Goal: Task Accomplishment & Management: Use online tool/utility

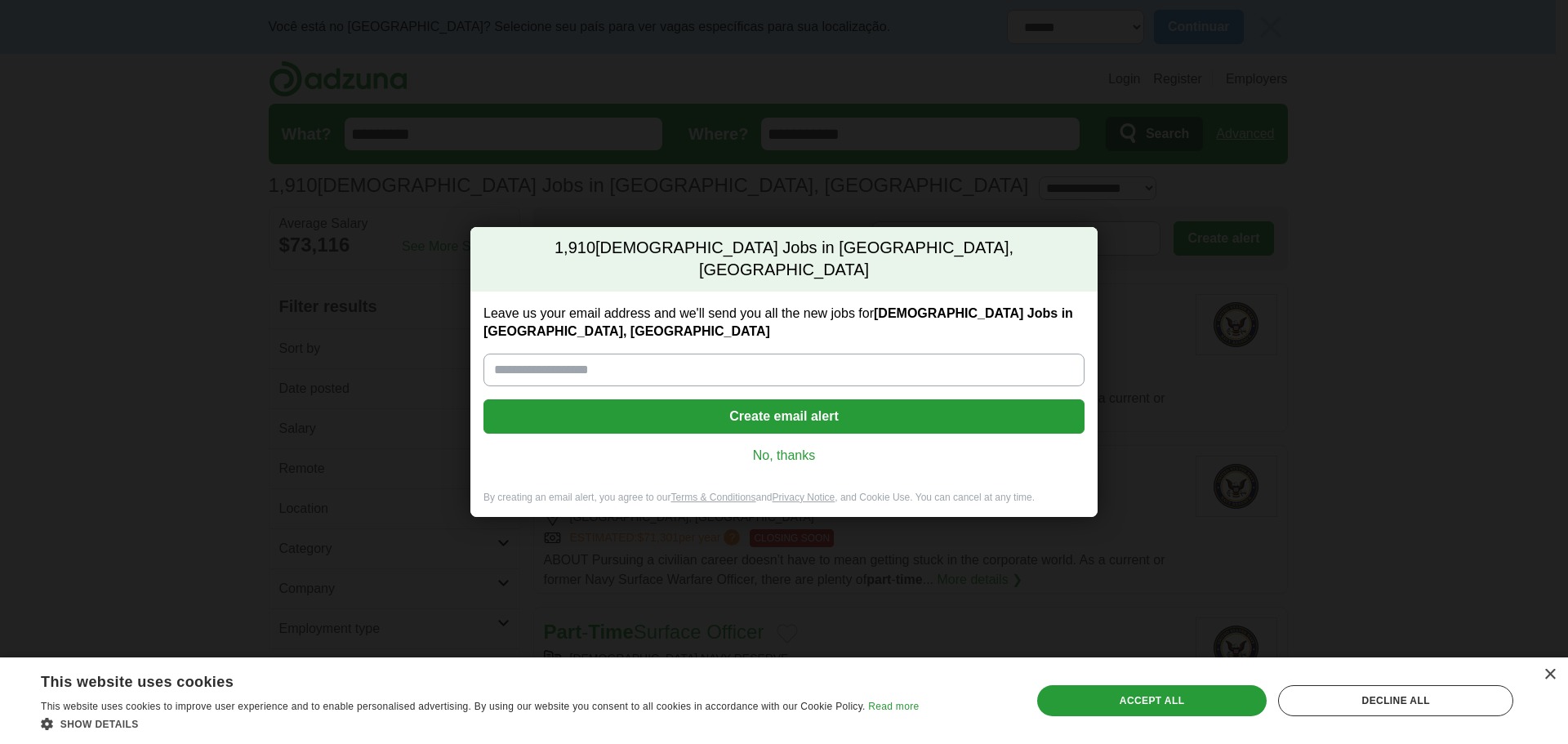
click at [799, 447] on link "No, thanks" at bounding box center [784, 456] width 575 height 18
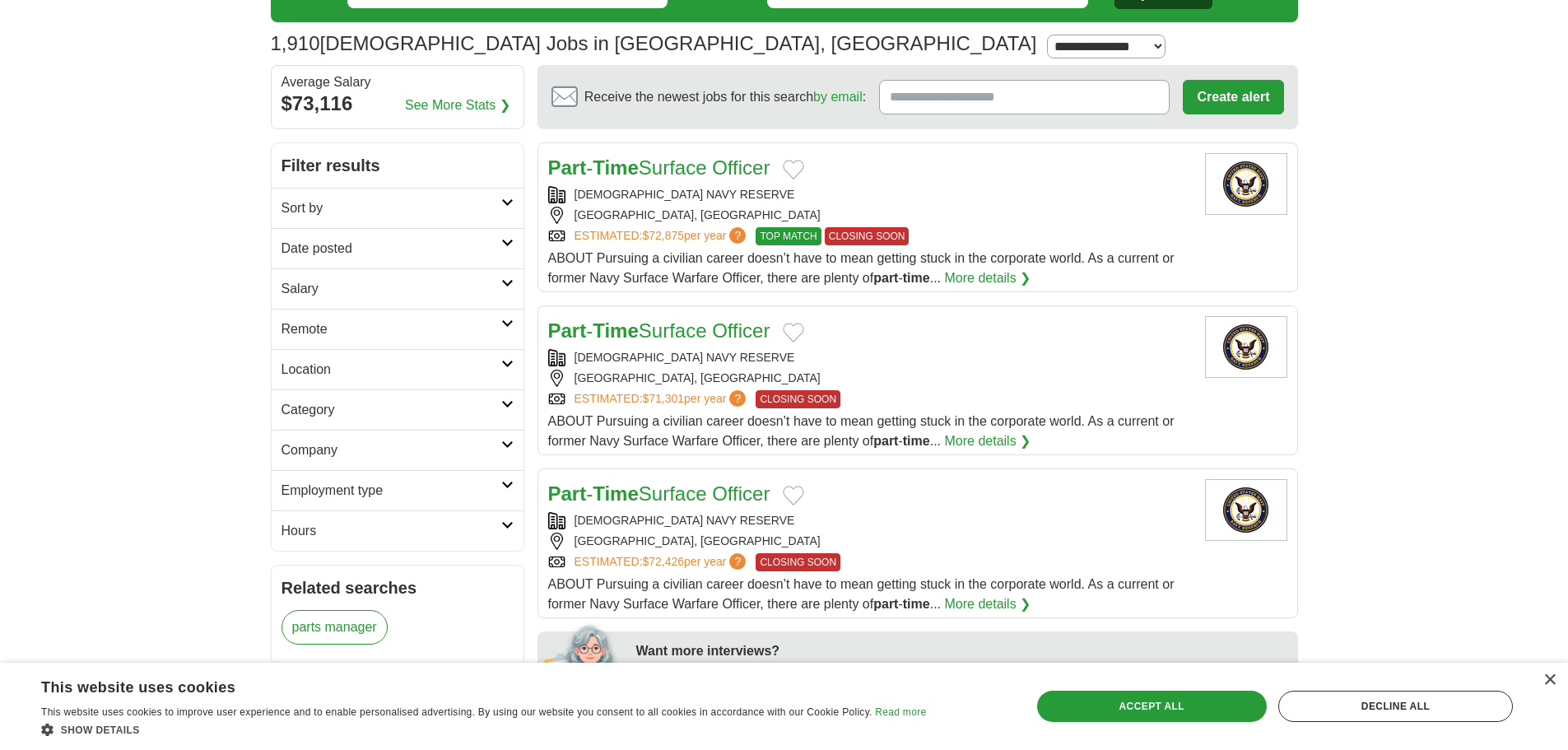
scroll to position [165, 0]
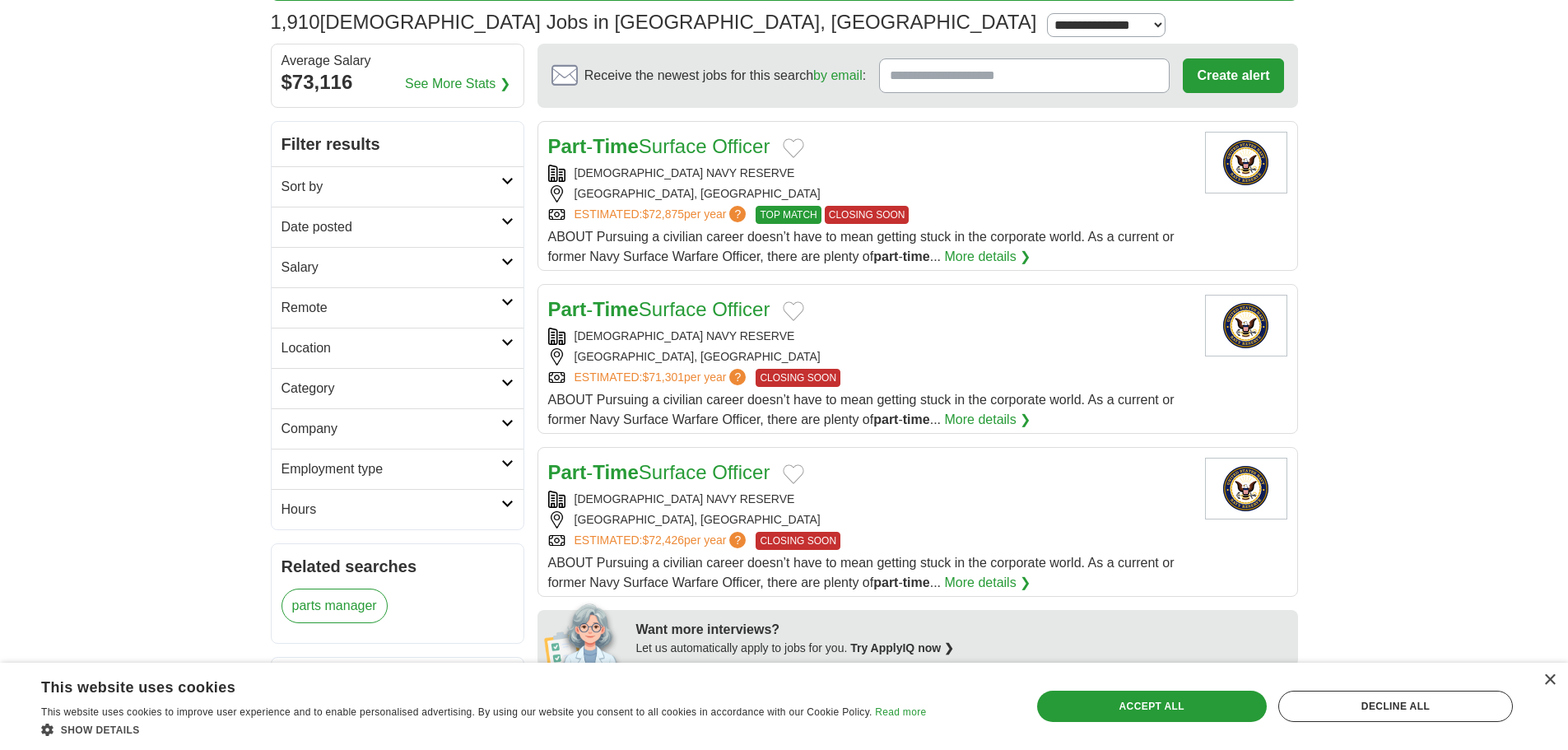
click at [507, 354] on link "Location" at bounding box center [398, 348] width 252 height 41
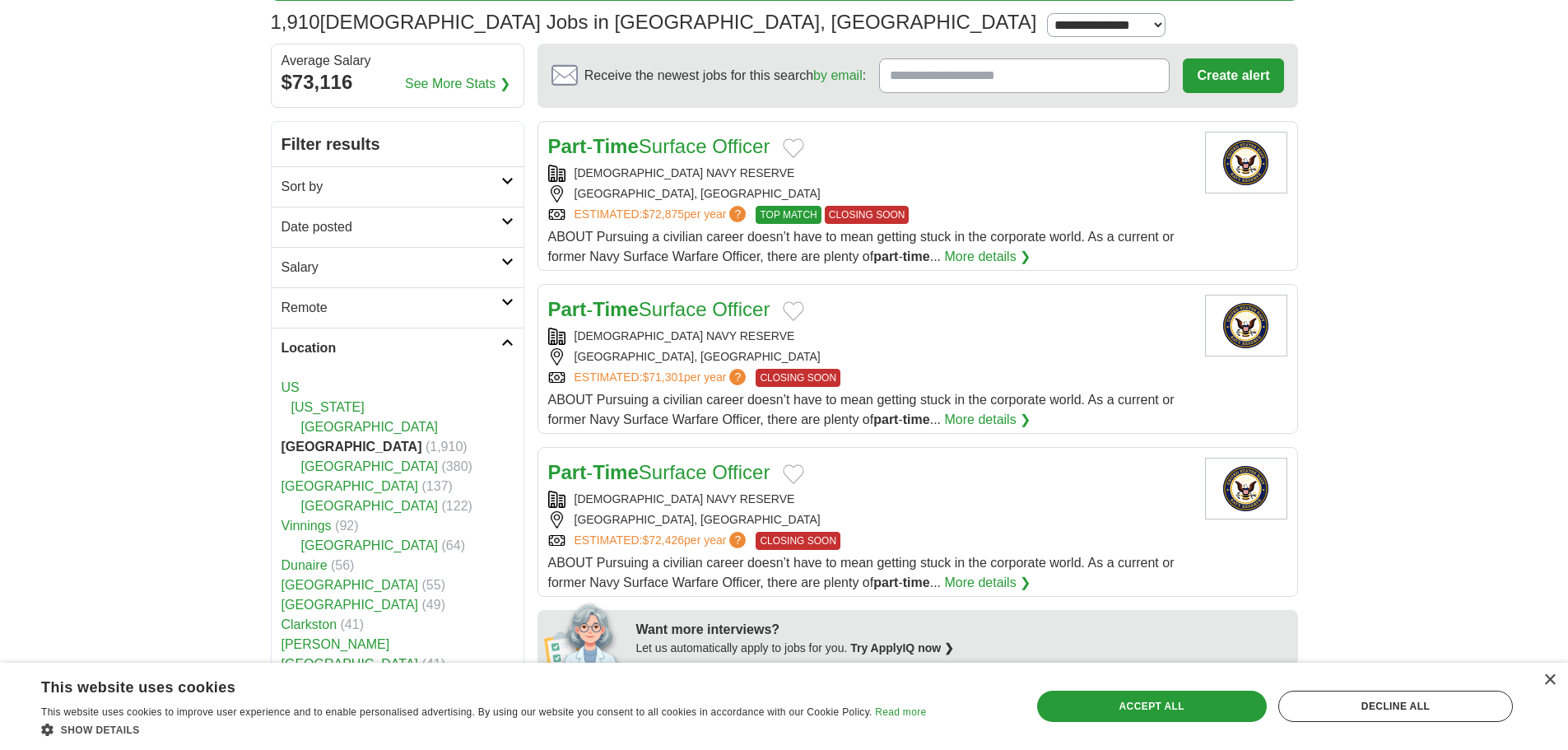
click at [514, 341] on link "Location" at bounding box center [398, 348] width 252 height 41
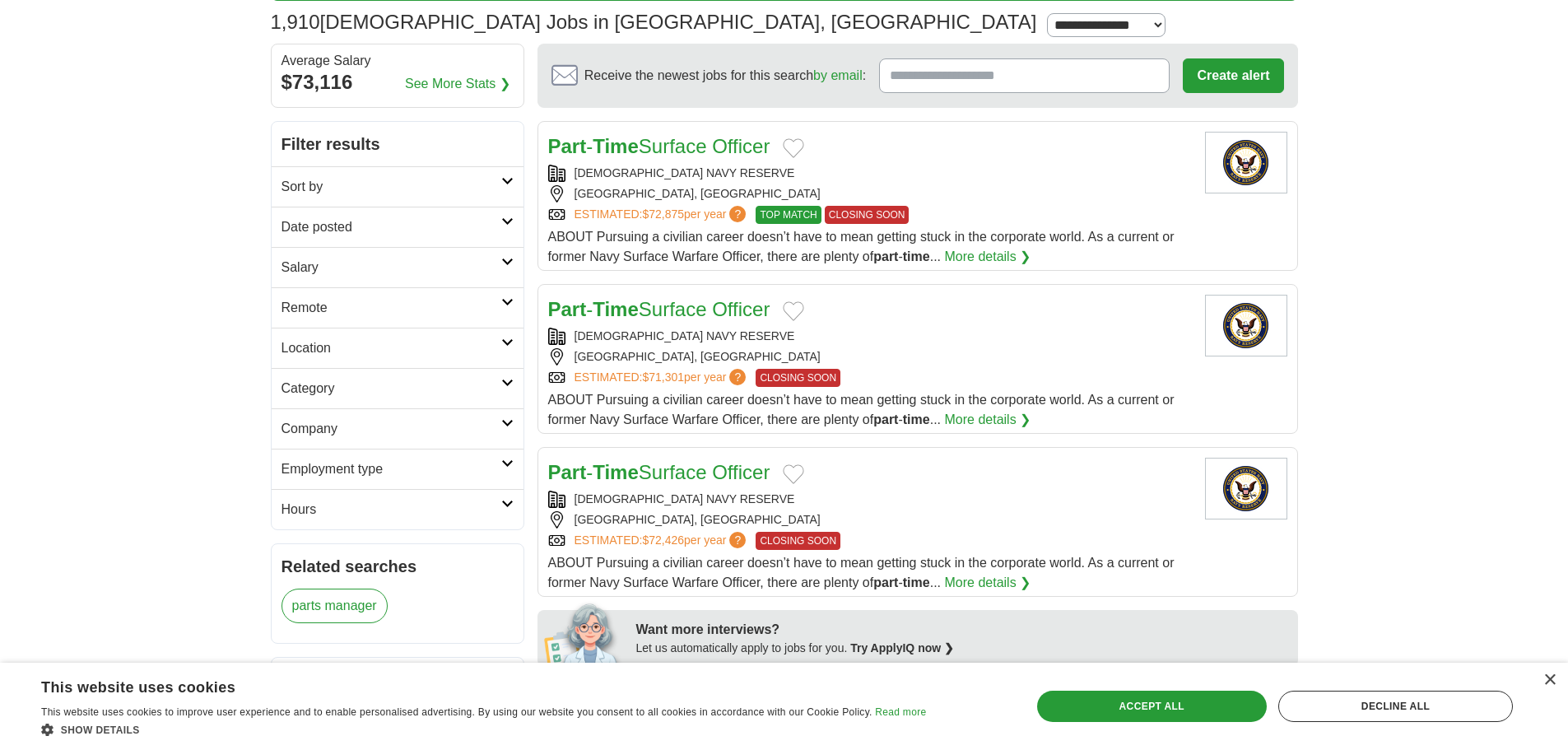
click at [511, 303] on icon at bounding box center [507, 302] width 13 height 8
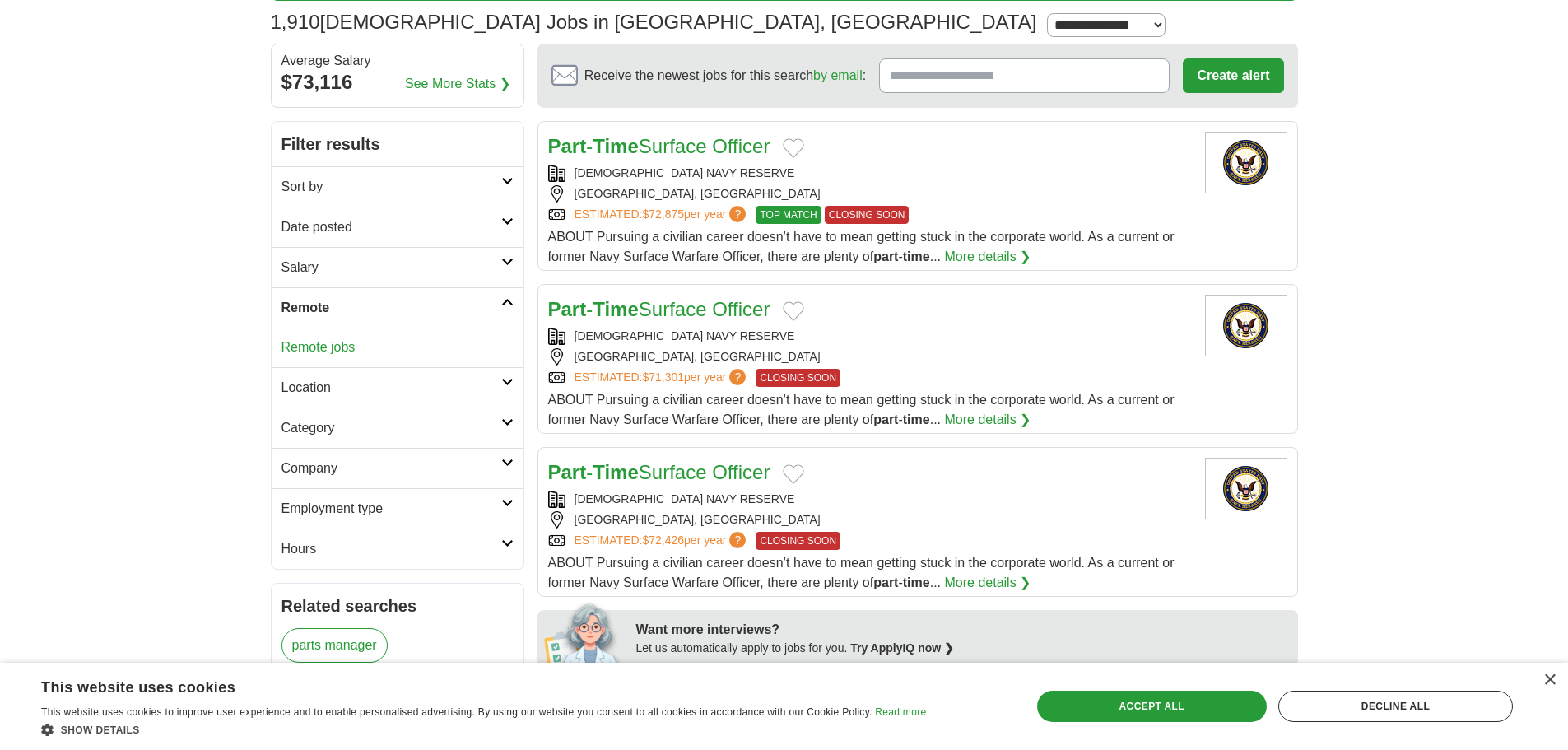
click at [330, 351] on link "Remote jobs" at bounding box center [319, 346] width 74 height 14
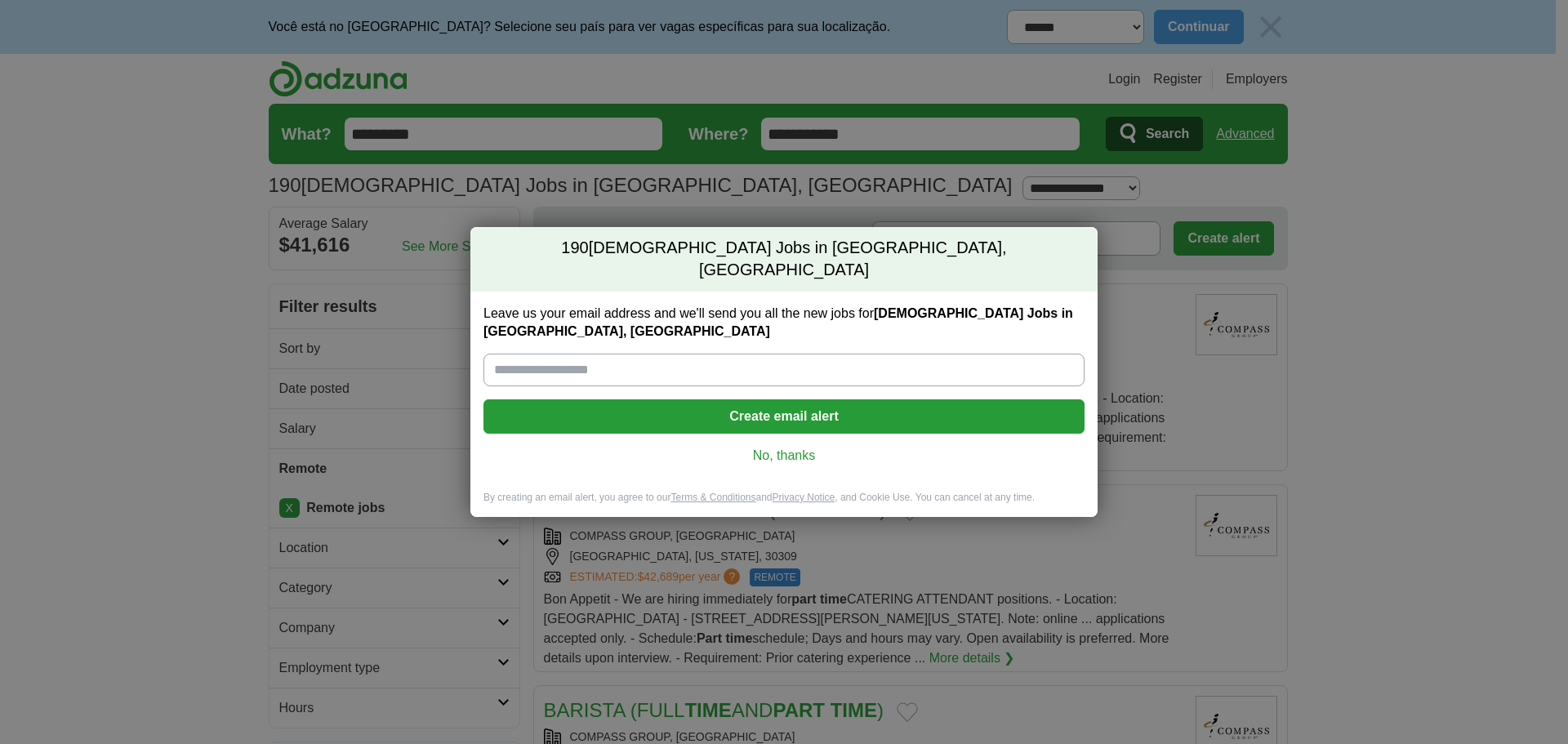
click at [807, 447] on link "No, thanks" at bounding box center [784, 456] width 575 height 18
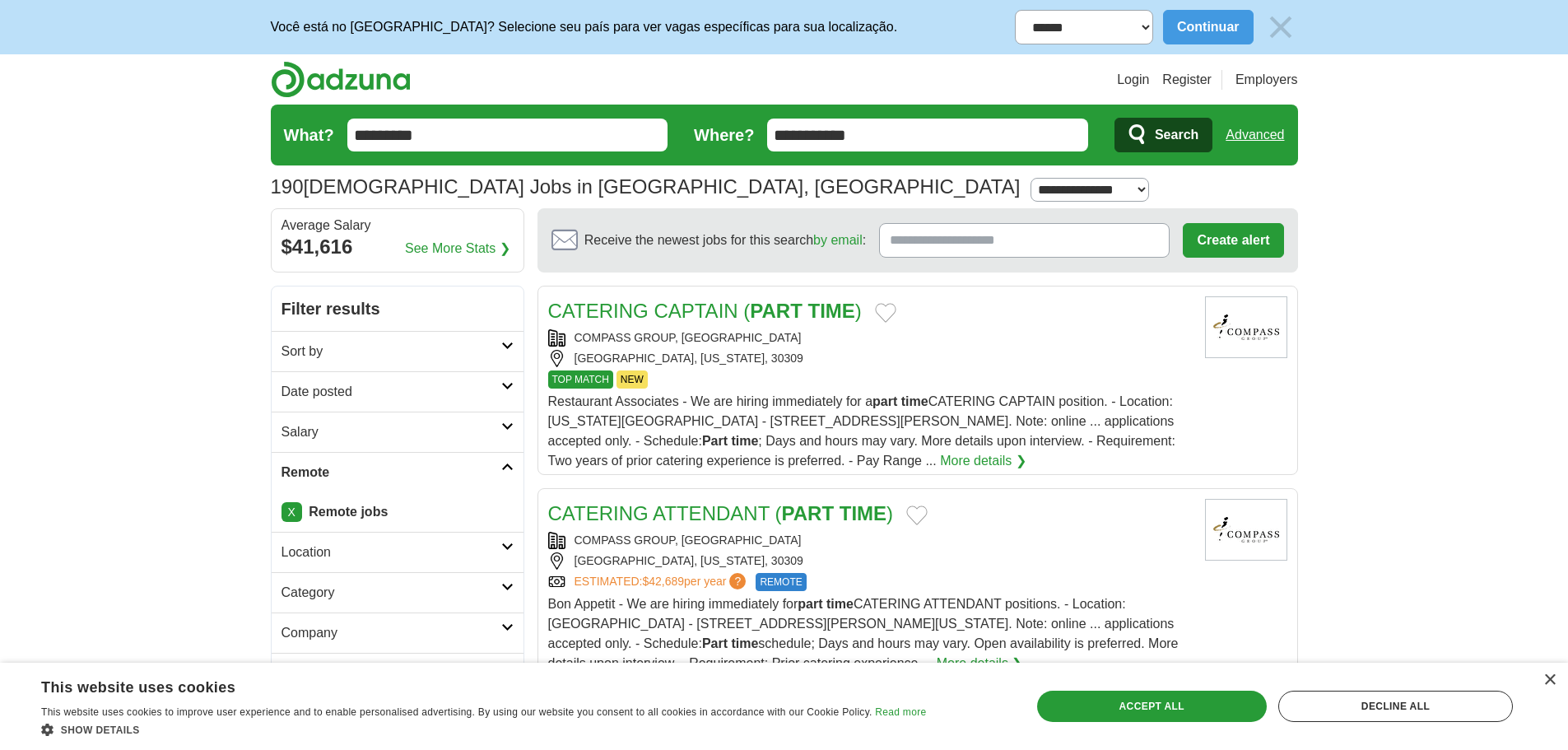
click at [486, 252] on link "See More Stats ❯" at bounding box center [457, 248] width 105 height 20
drag, startPoint x: 914, startPoint y: 135, endPoint x: 663, endPoint y: 128, distance: 251.1
click at [663, 128] on form "**********" at bounding box center [784, 134] width 1027 height 61
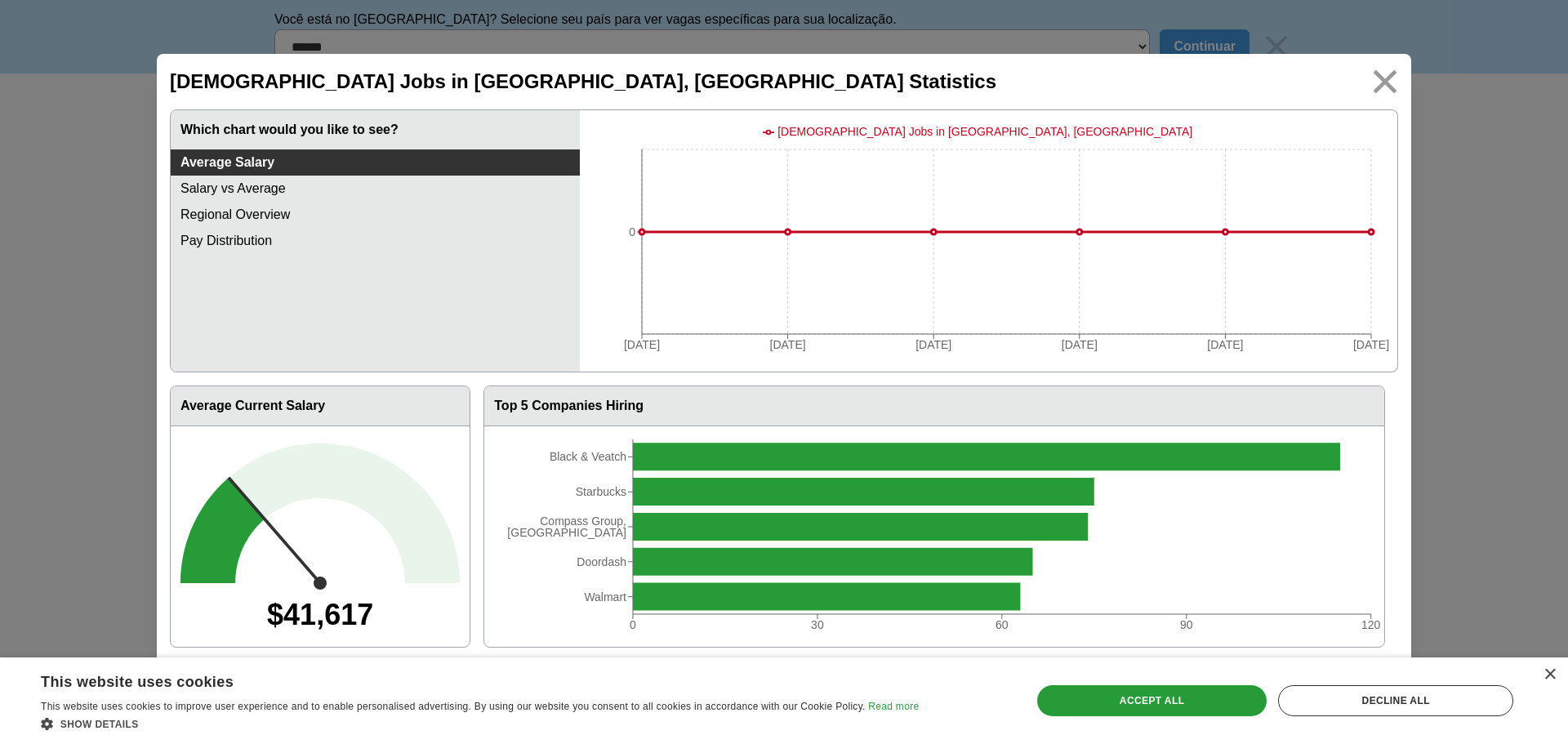
click at [1379, 78] on img at bounding box center [1385, 81] width 37 height 37
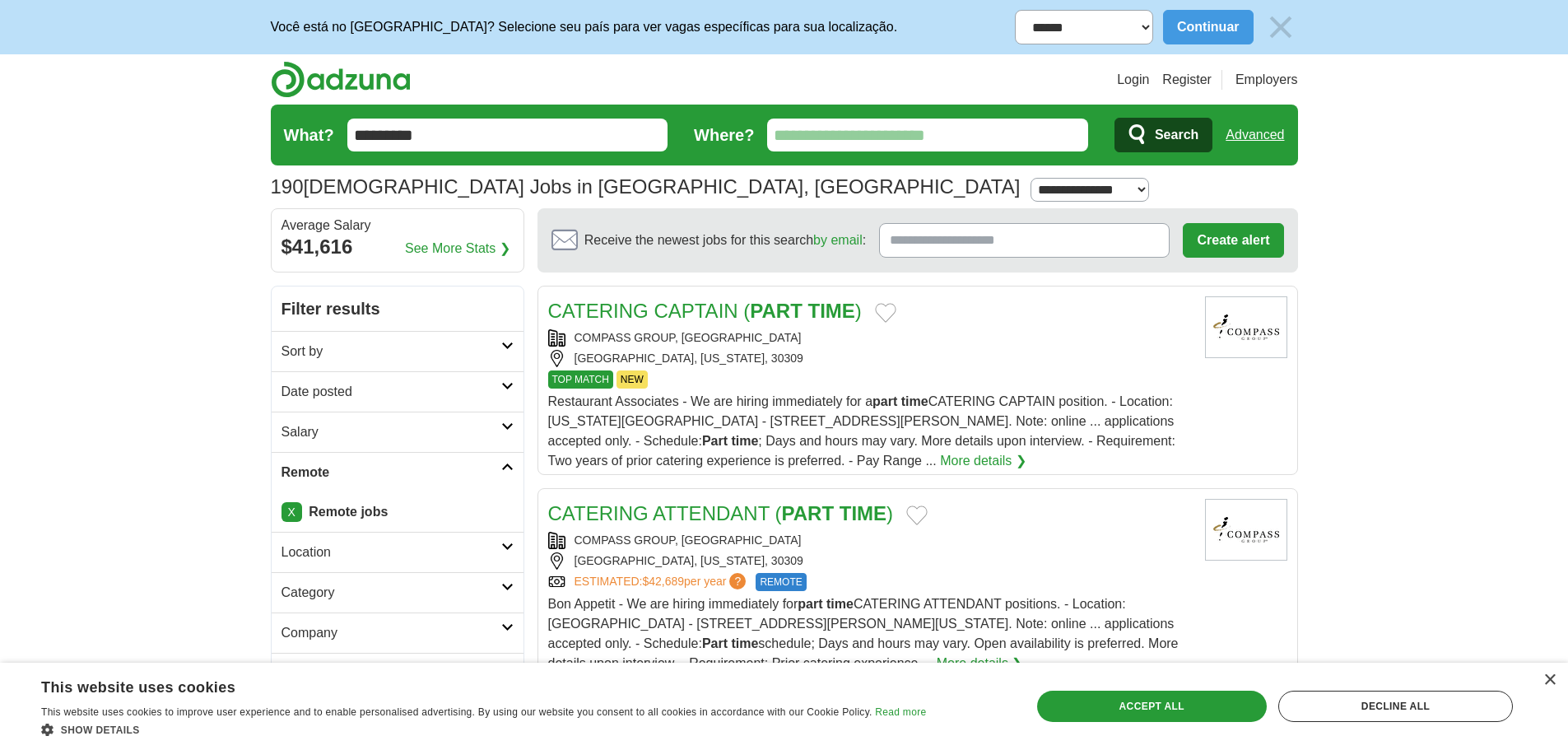
click at [1158, 136] on span "Search" at bounding box center [1177, 135] width 43 height 33
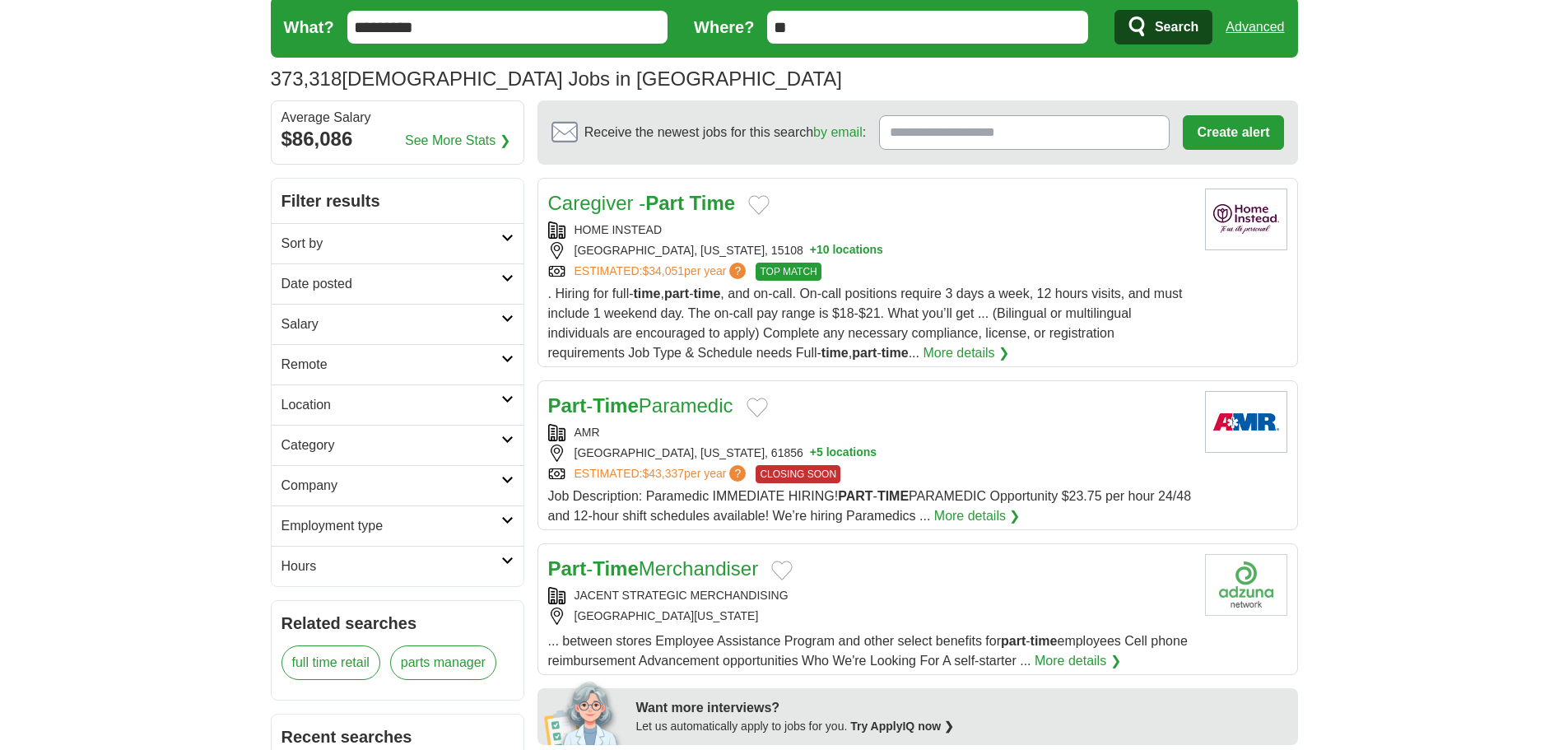
scroll to position [165, 0]
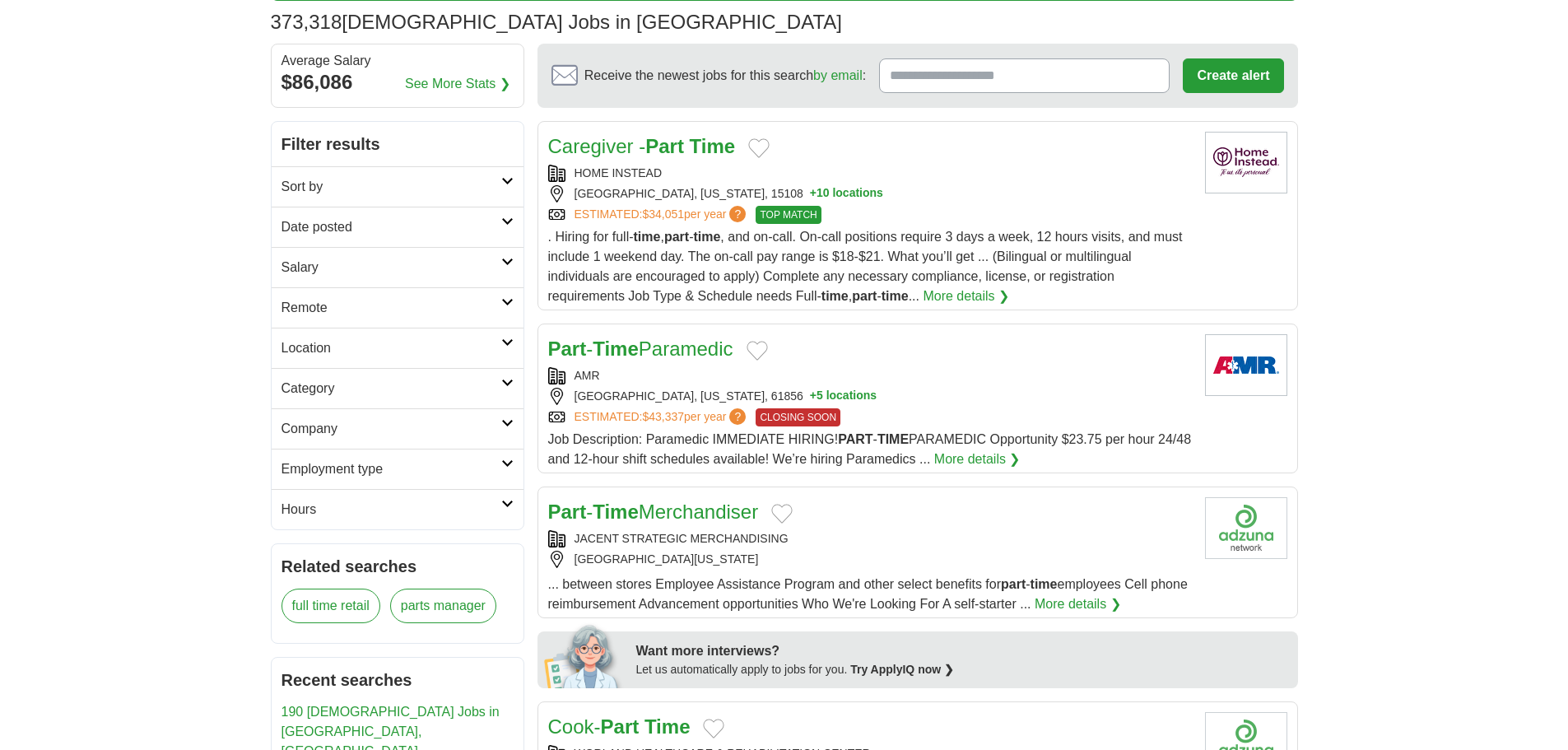
click at [492, 294] on link "Remote" at bounding box center [398, 307] width 252 height 41
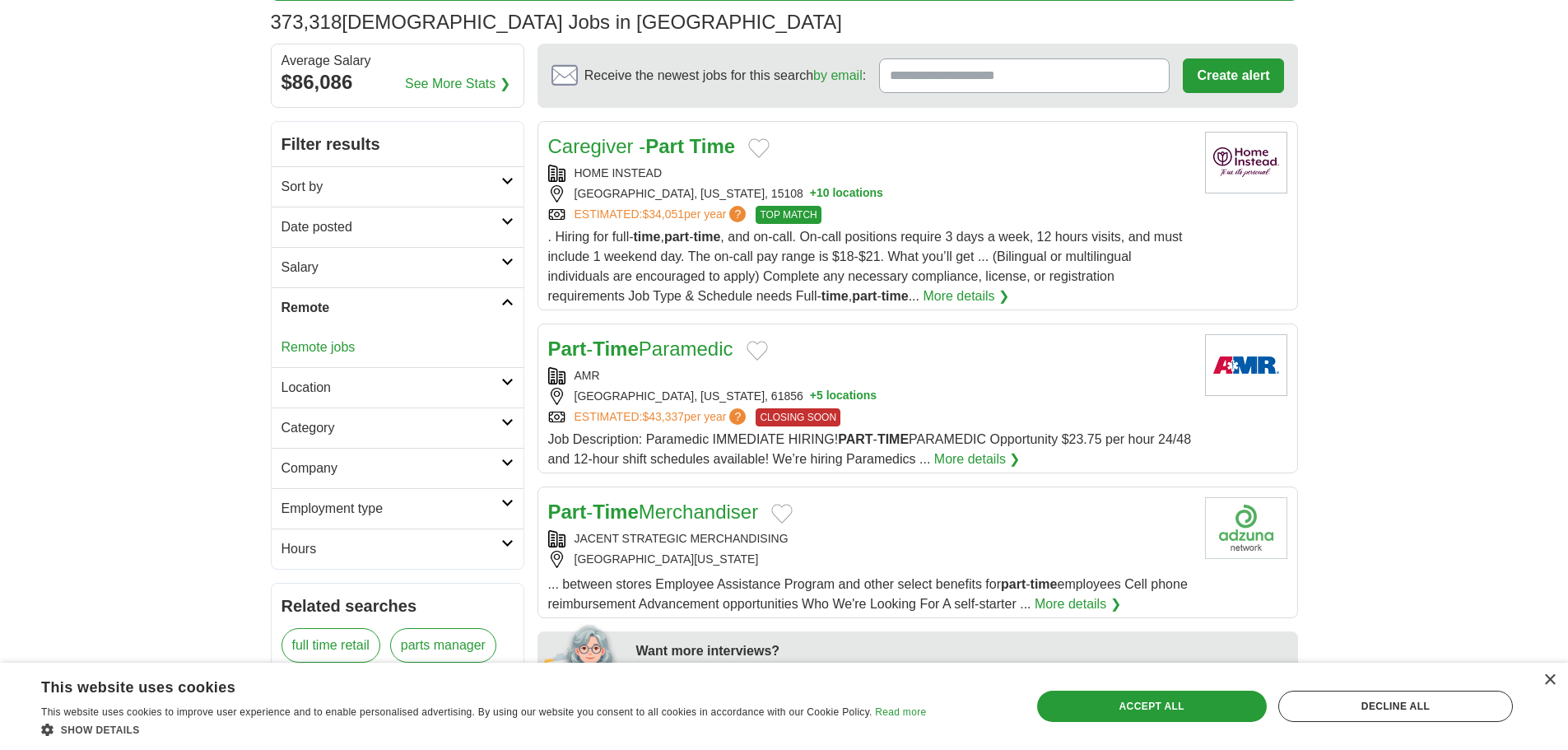
click at [299, 351] on link "Remote jobs" at bounding box center [319, 346] width 74 height 14
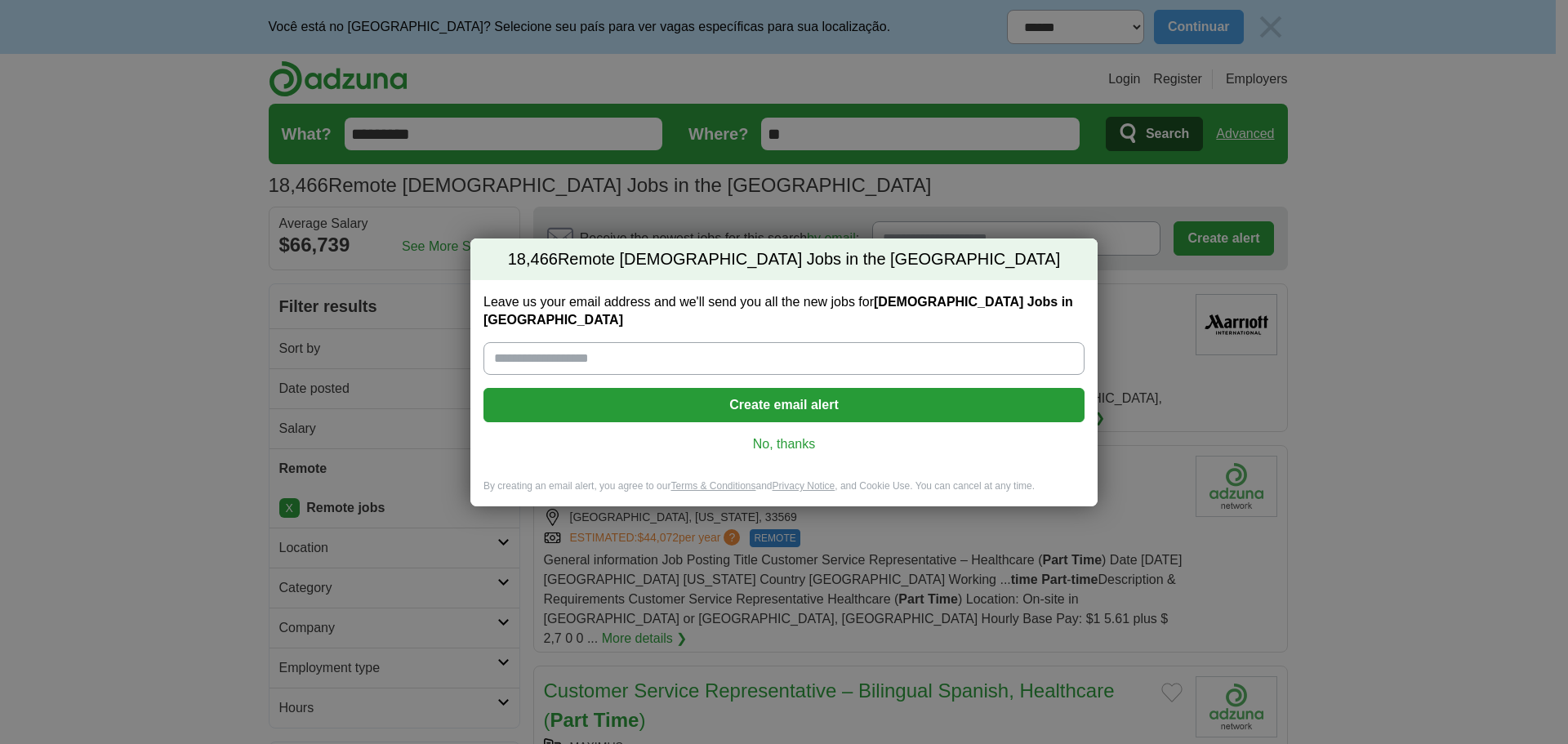
click at [772, 436] on link "No, thanks" at bounding box center [784, 444] width 575 height 18
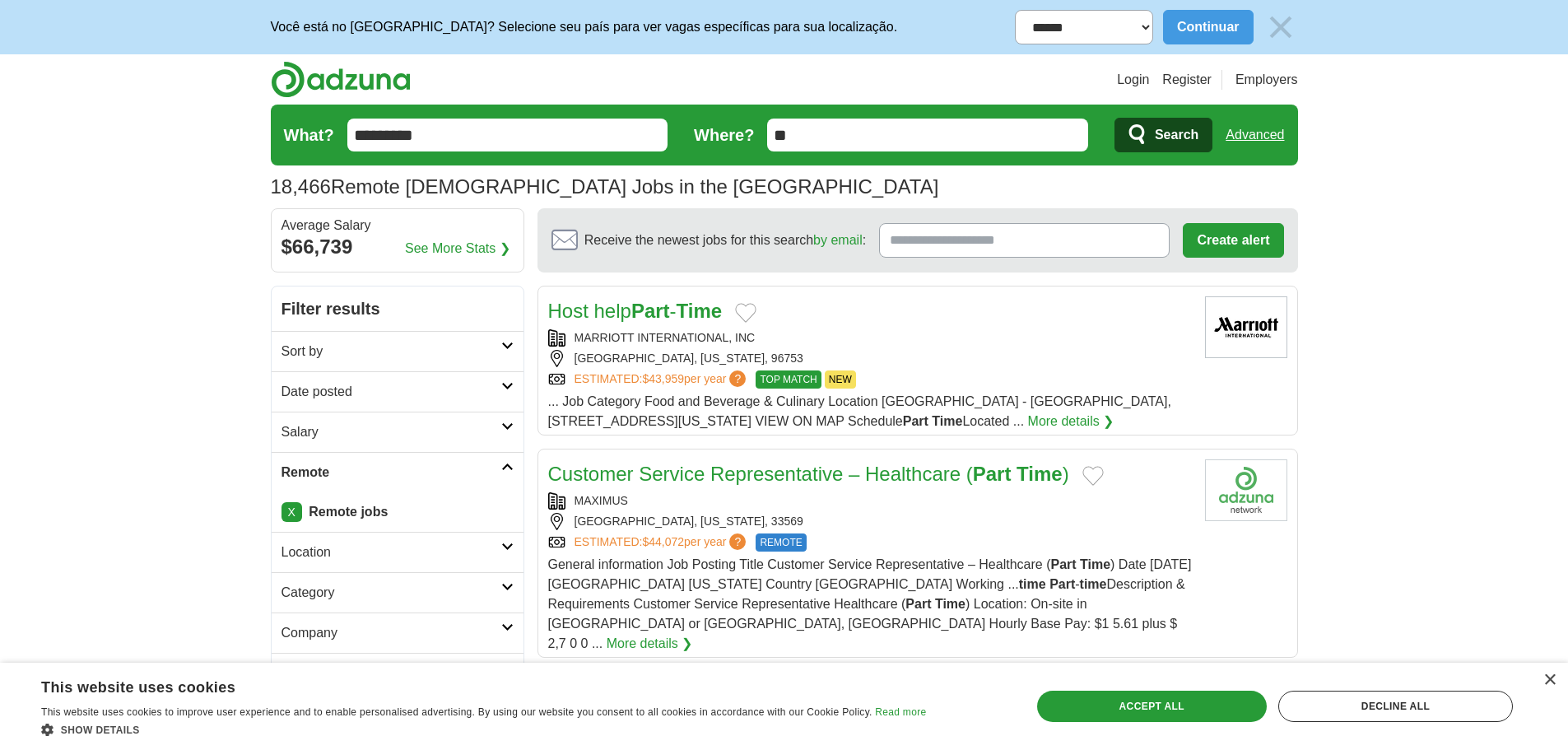
click at [1028, 431] on link "More details ❯" at bounding box center [1071, 421] width 86 height 20
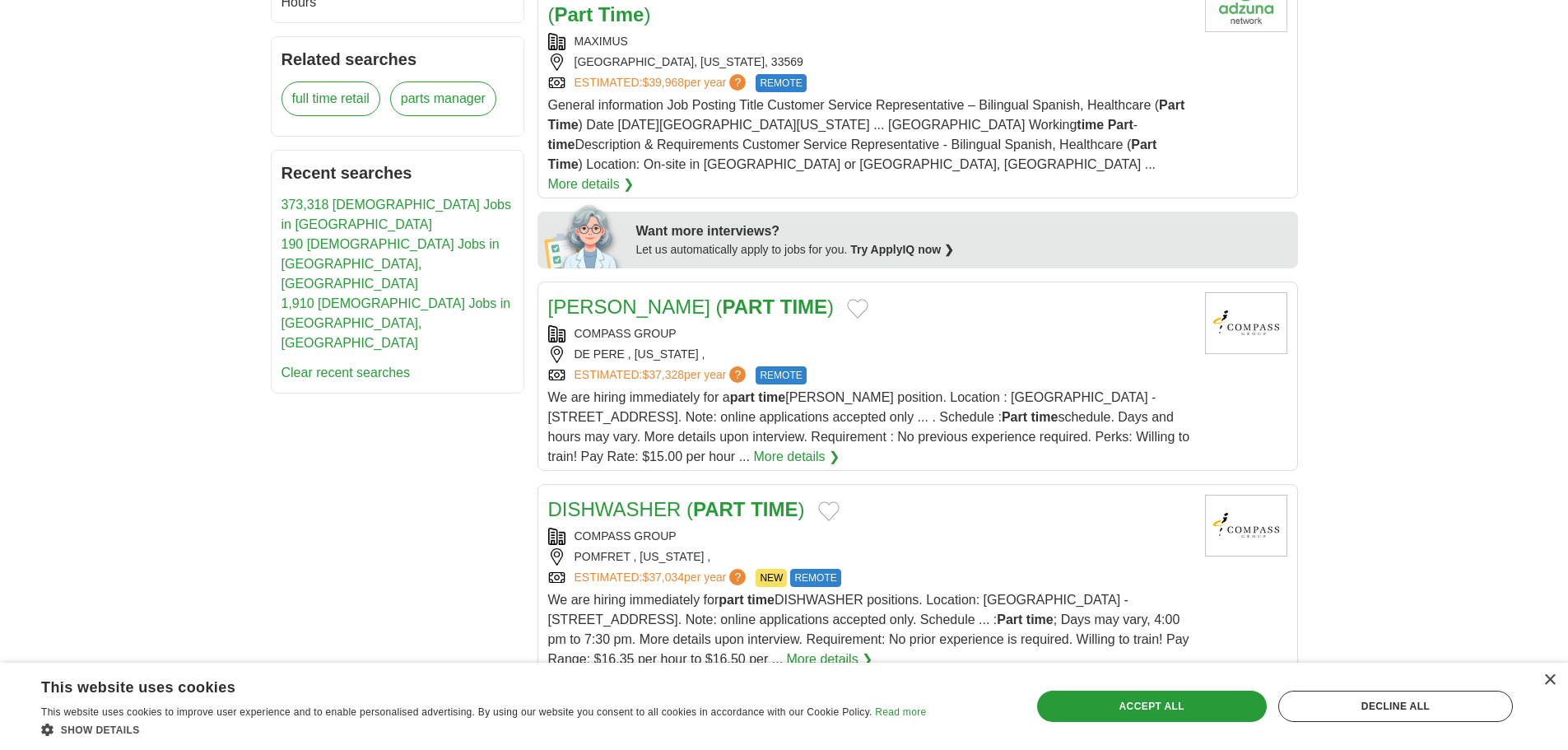
scroll to position [741, 0]
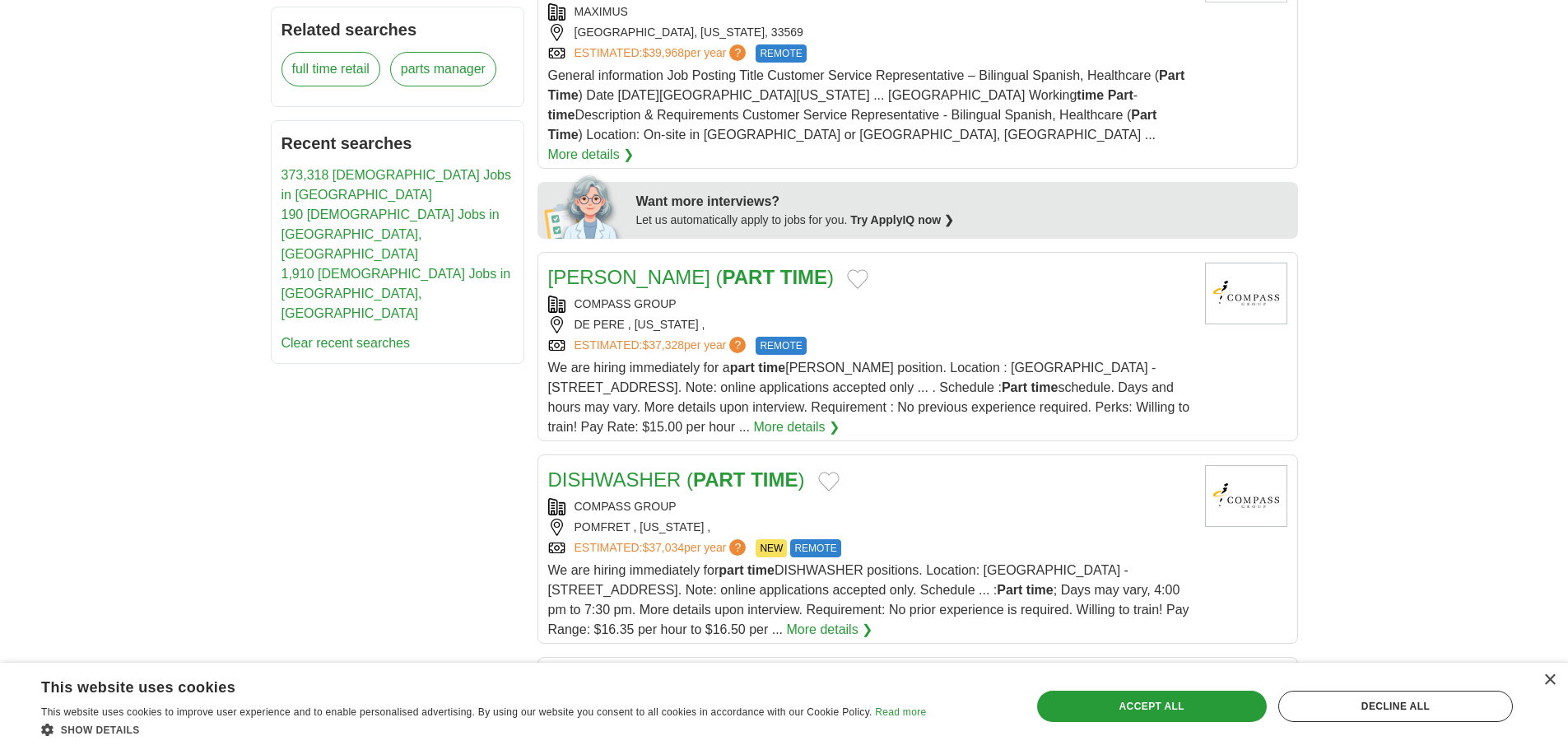
click at [840, 418] on link "More details ❯" at bounding box center [795, 428] width 86 height 20
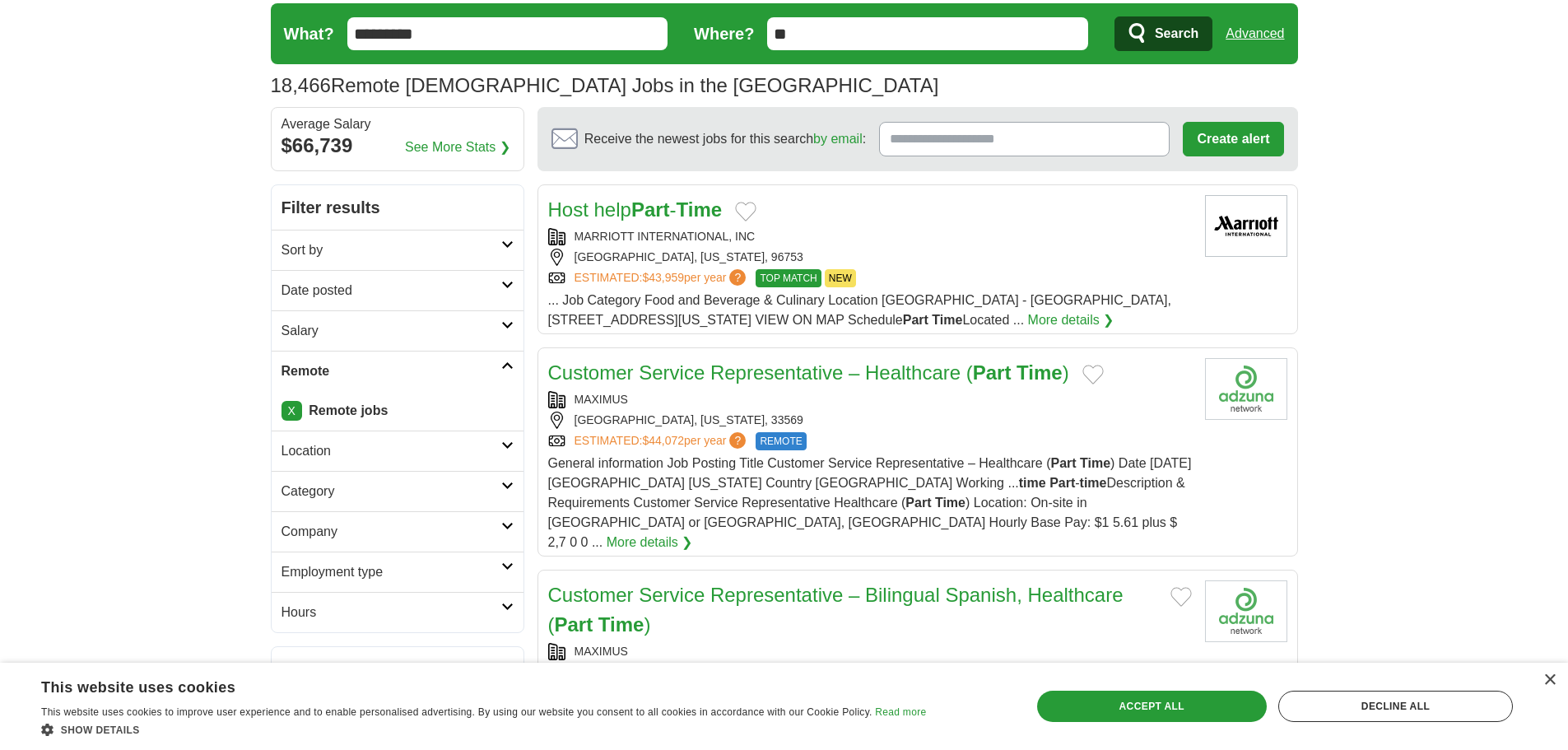
scroll to position [0, 0]
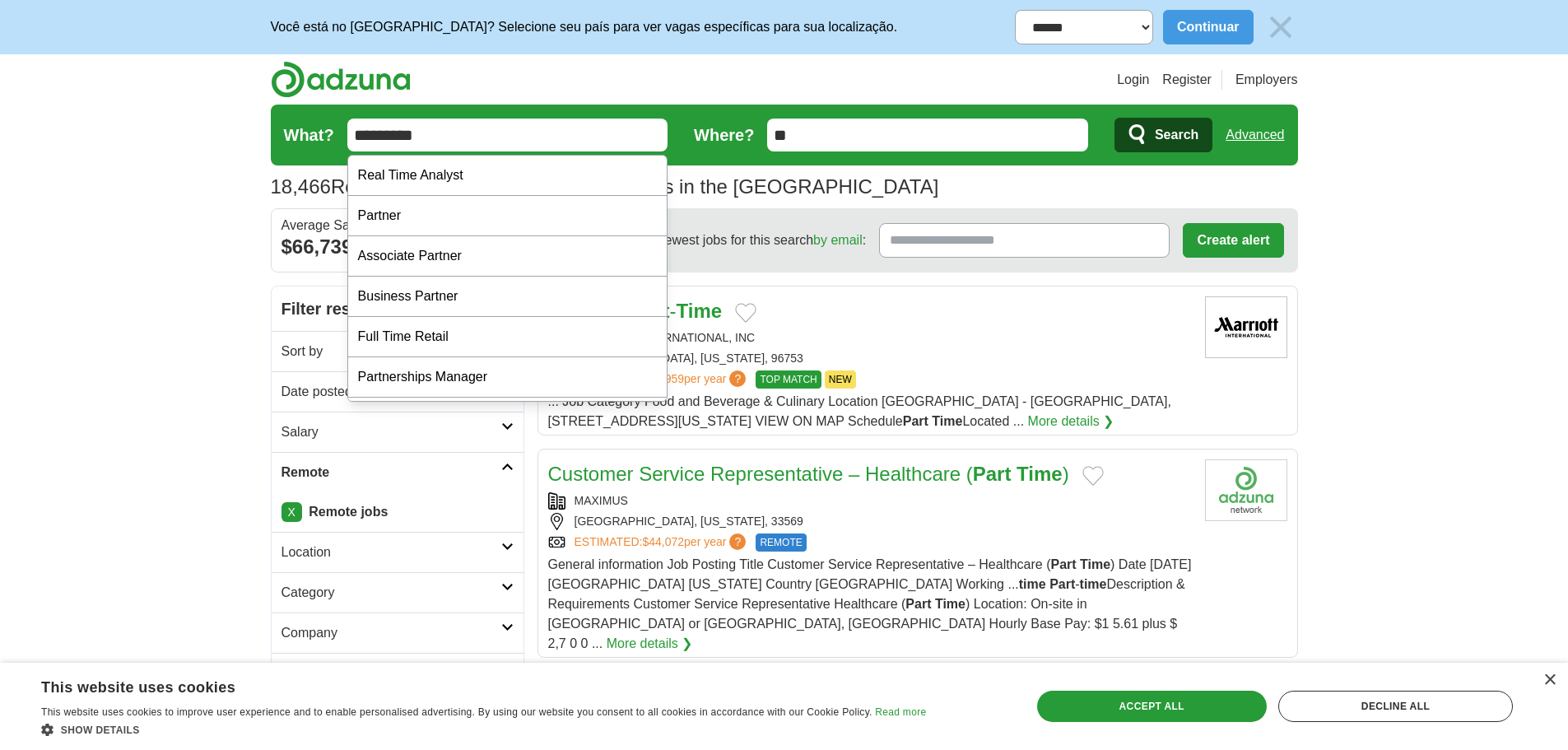
click at [491, 122] on input "*********" at bounding box center [507, 135] width 321 height 33
type input "**********"
click at [1114, 118] on button "Search" at bounding box center [1163, 135] width 98 height 34
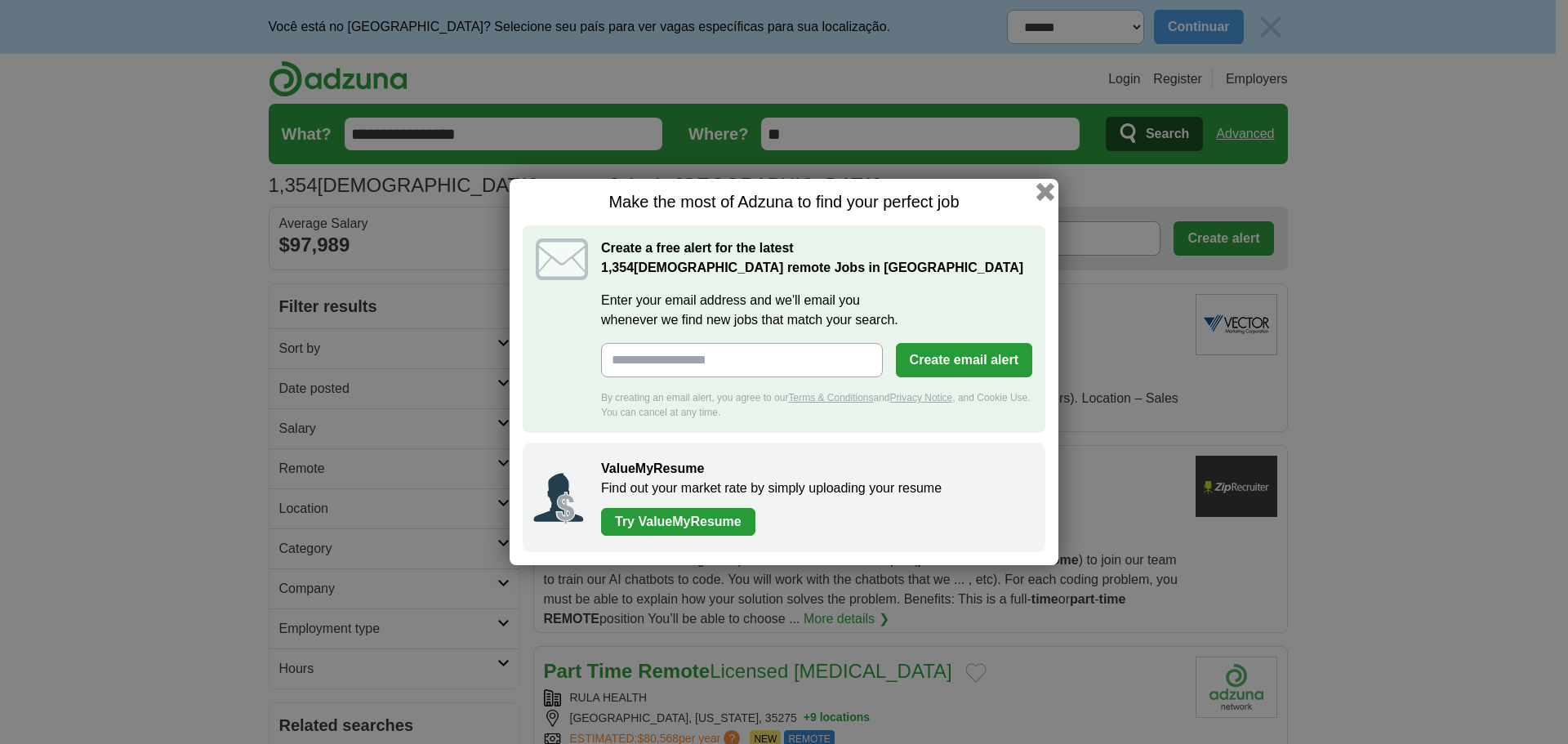
click at [1053, 191] on button "button" at bounding box center [1046, 192] width 18 height 18
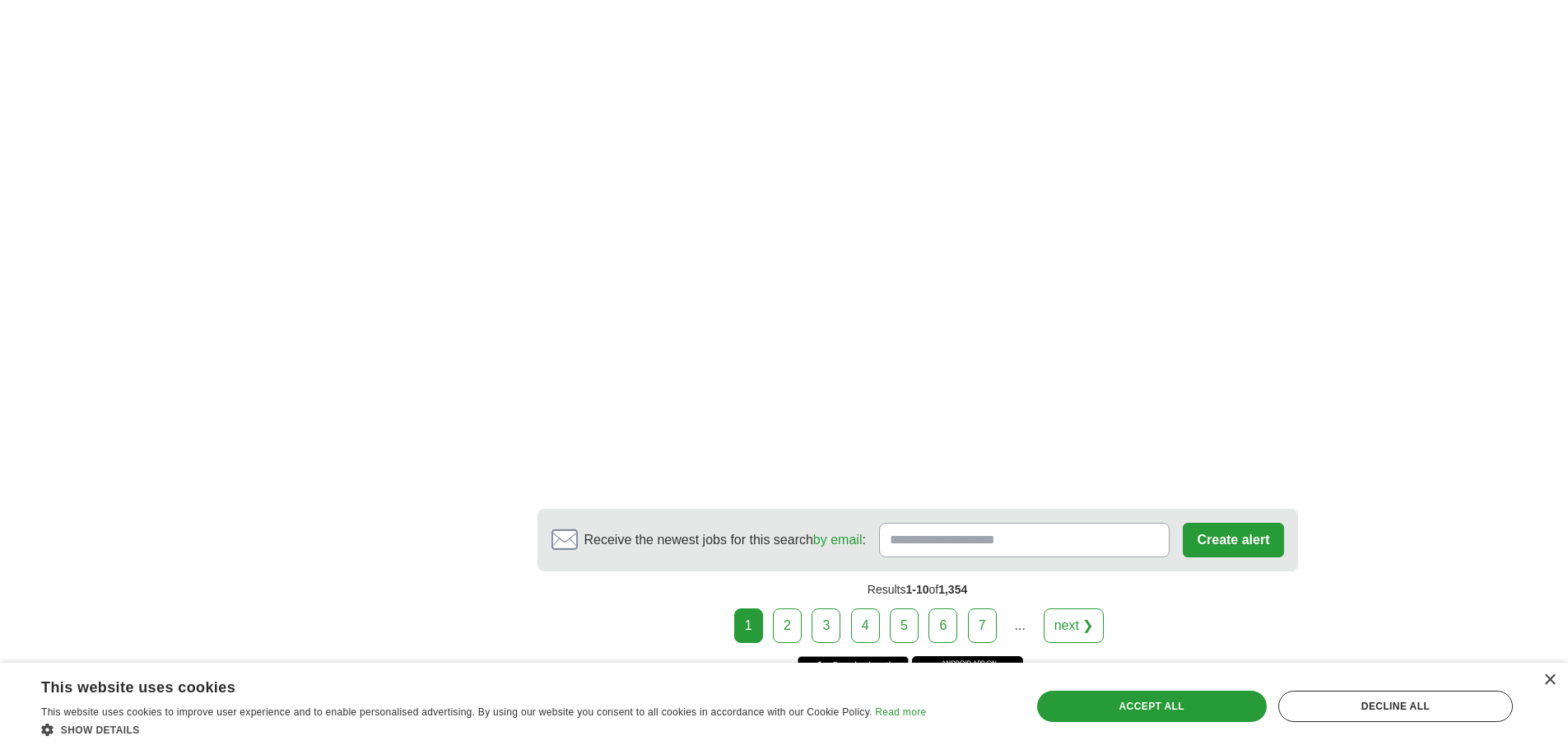
scroll to position [2633, 0]
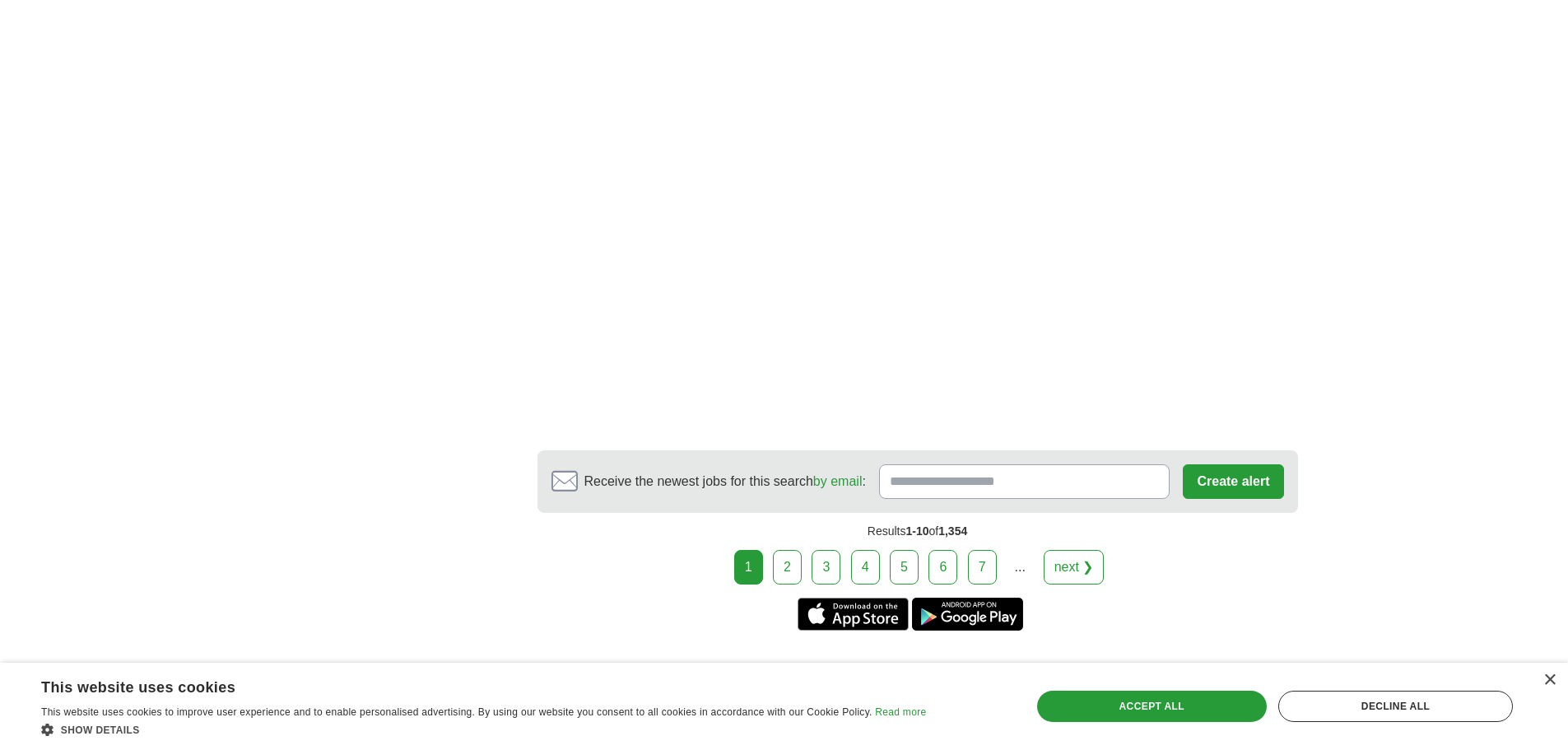
click at [793, 572] on link "2" at bounding box center [787, 567] width 29 height 34
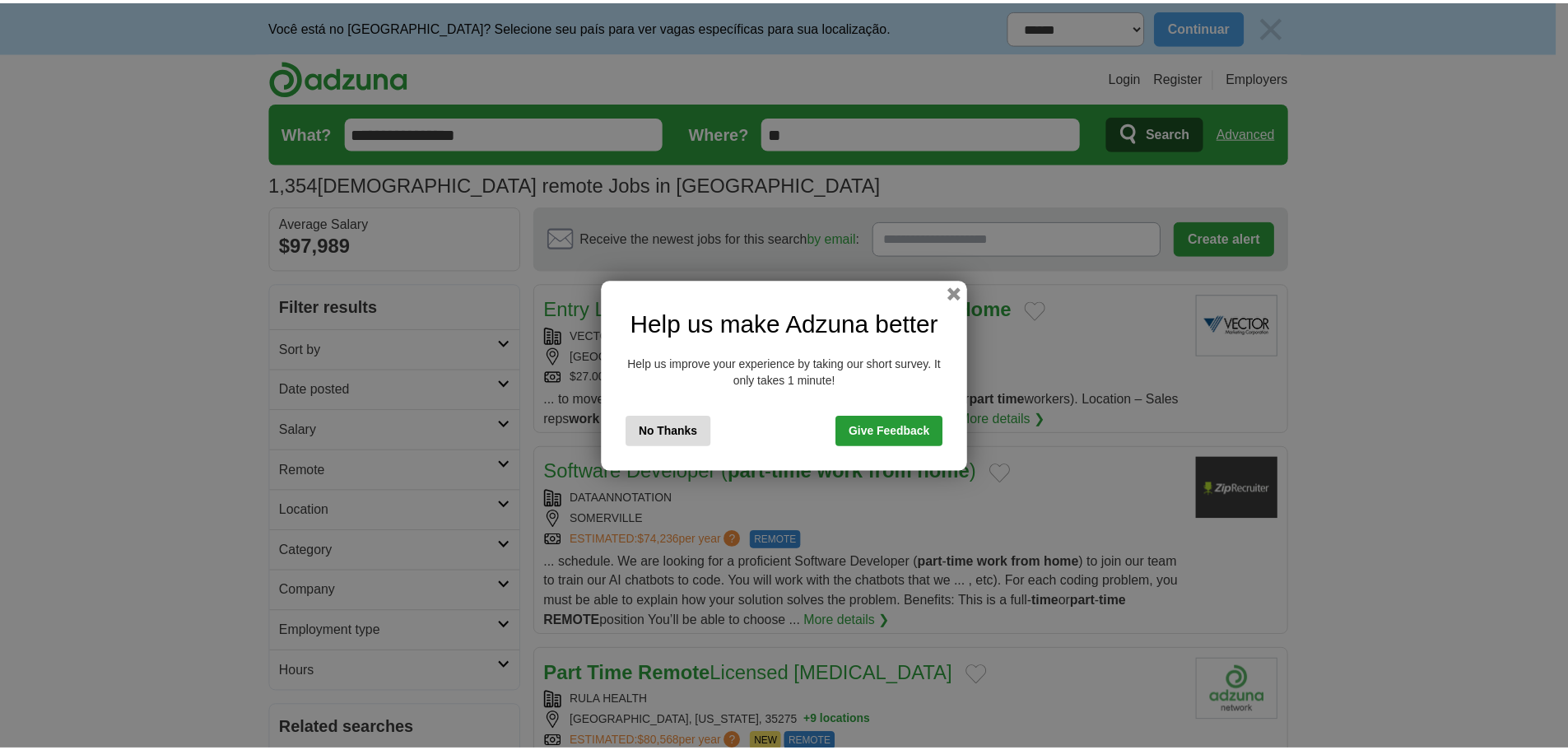
scroll to position [1874, 0]
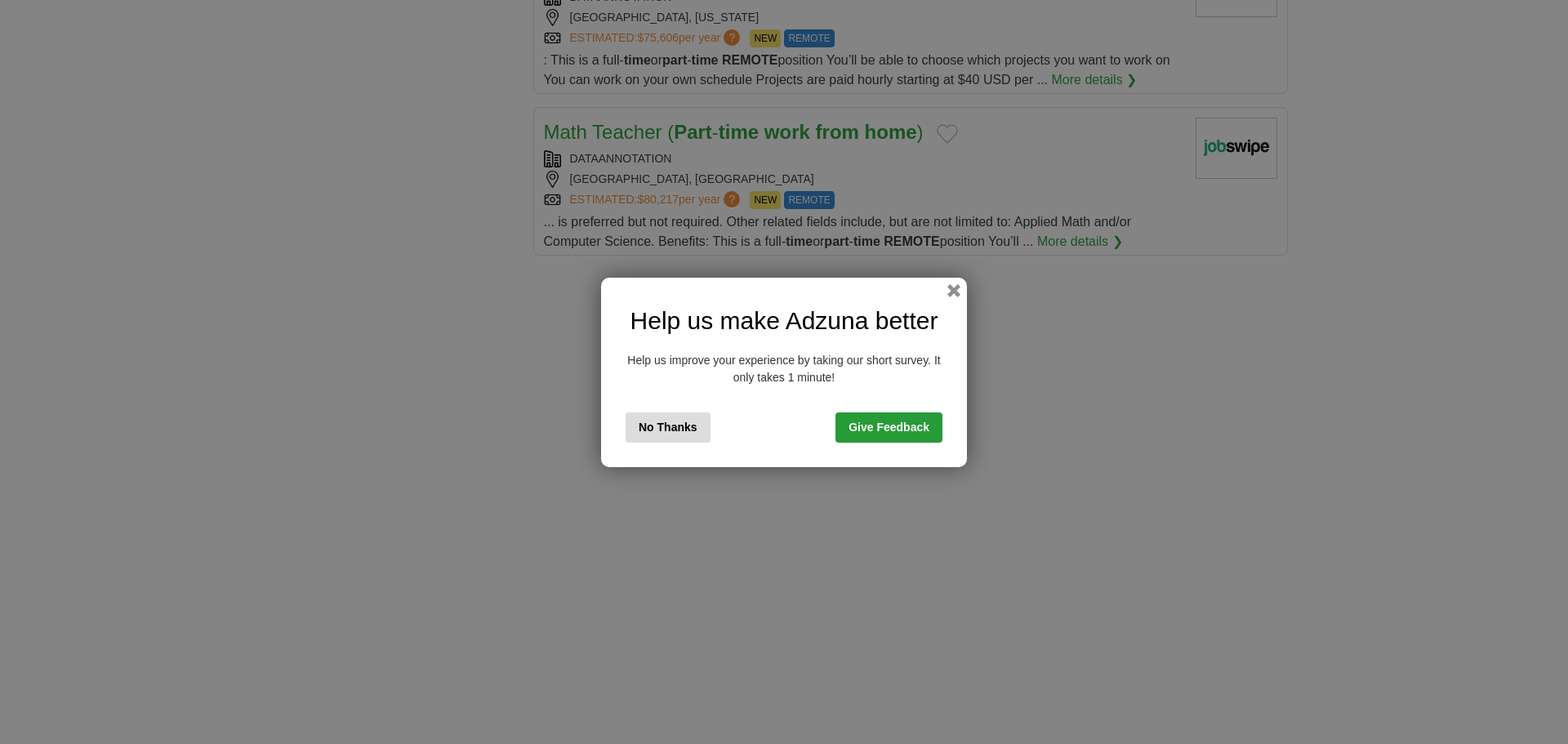
click at [952, 289] on button "button" at bounding box center [954, 290] width 13 height 13
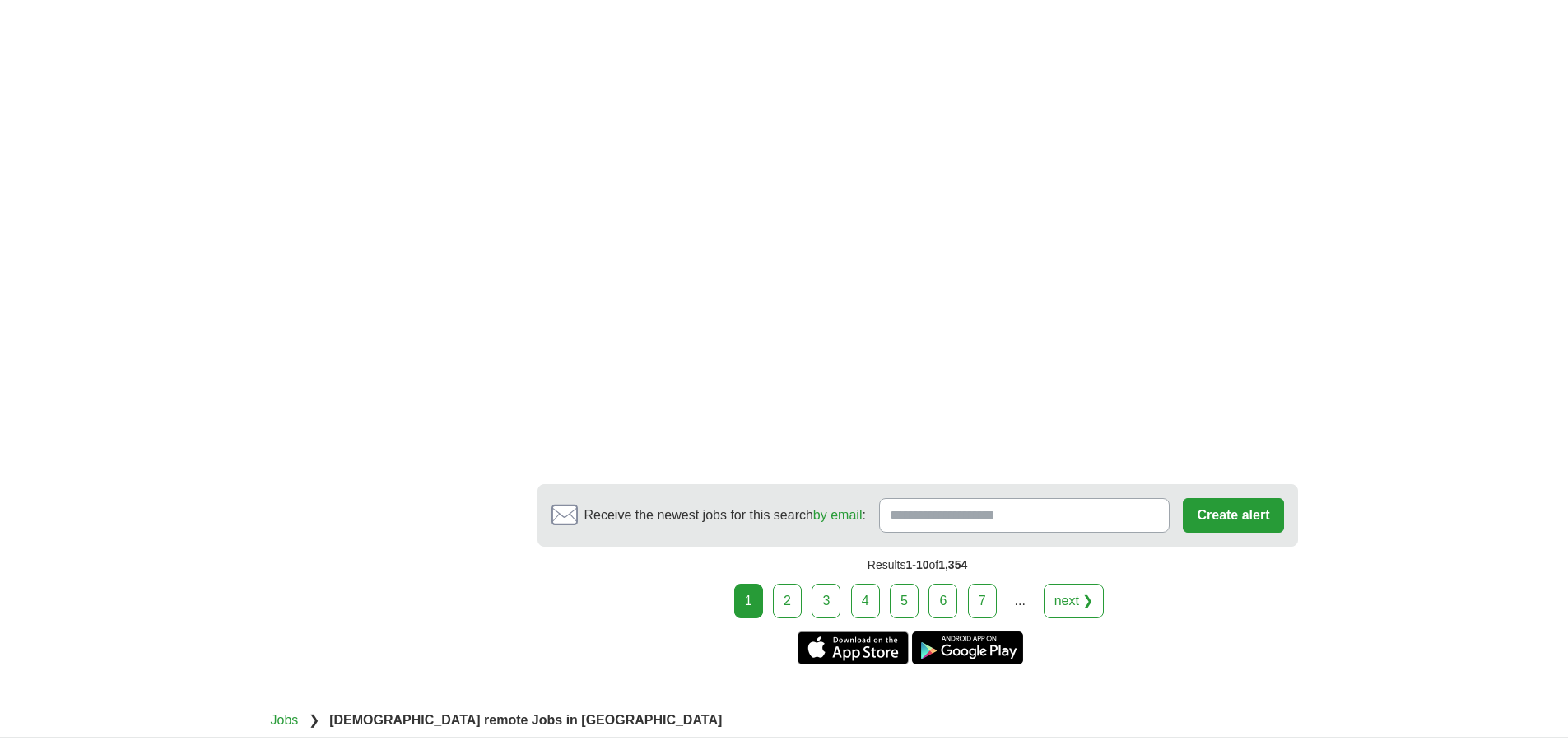
scroll to position [2779, 0]
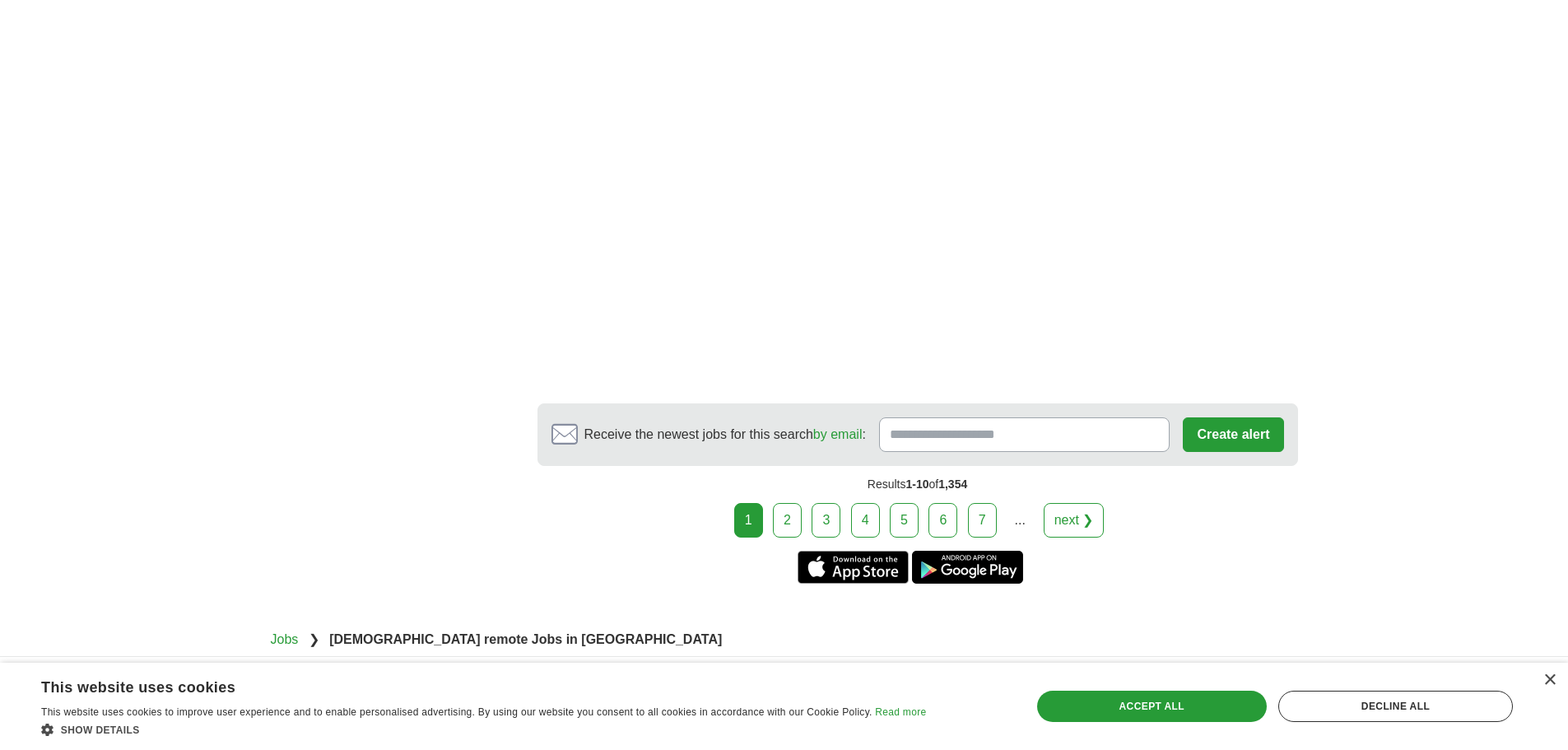
click at [1057, 507] on link "next ❯" at bounding box center [1073, 520] width 61 height 34
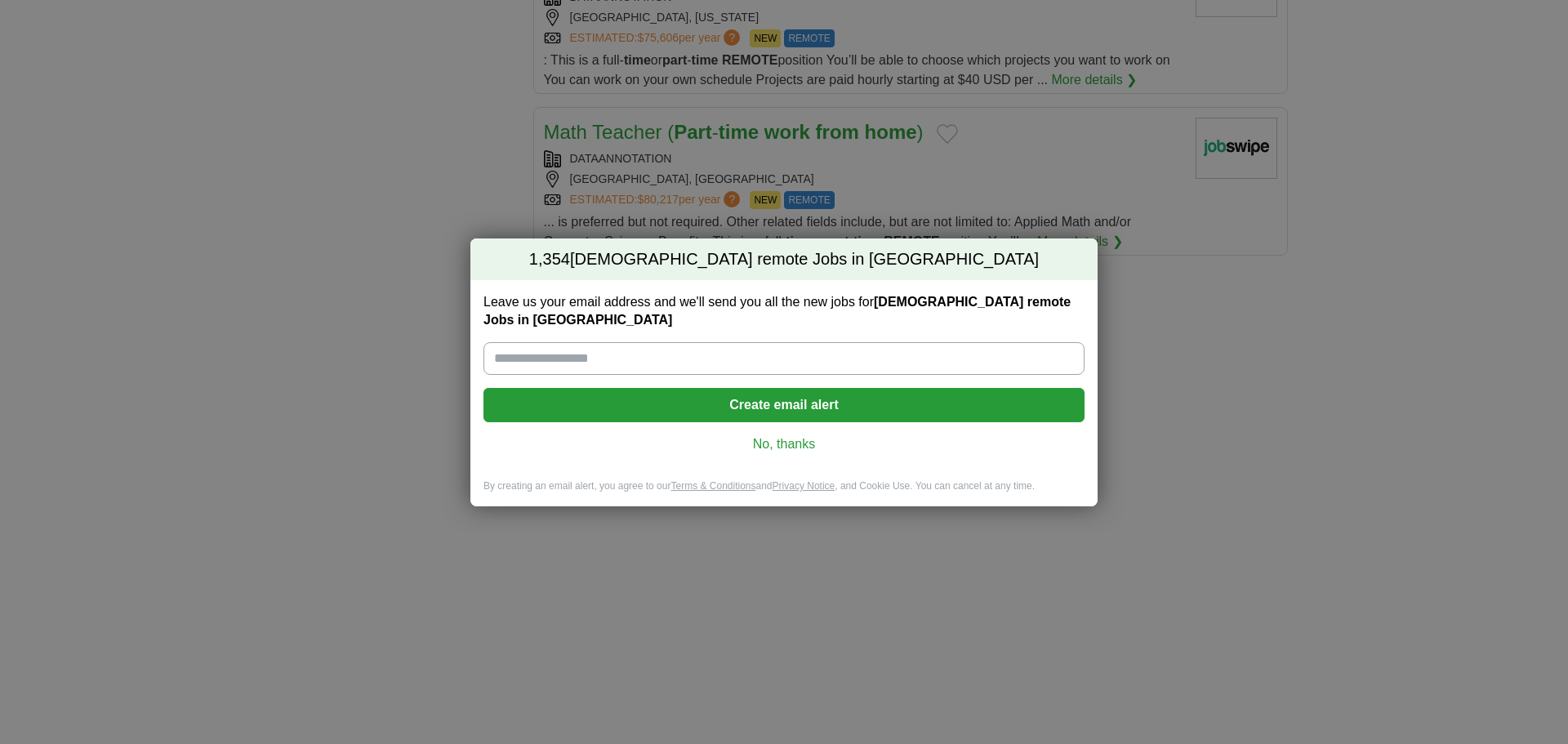
click at [1243, 231] on div "1,354 [DEMOGRAPHIC_DATA] remote Jobs in [GEOGRAPHIC_DATA] Leave us your email a…" at bounding box center [784, 372] width 1568 height 744
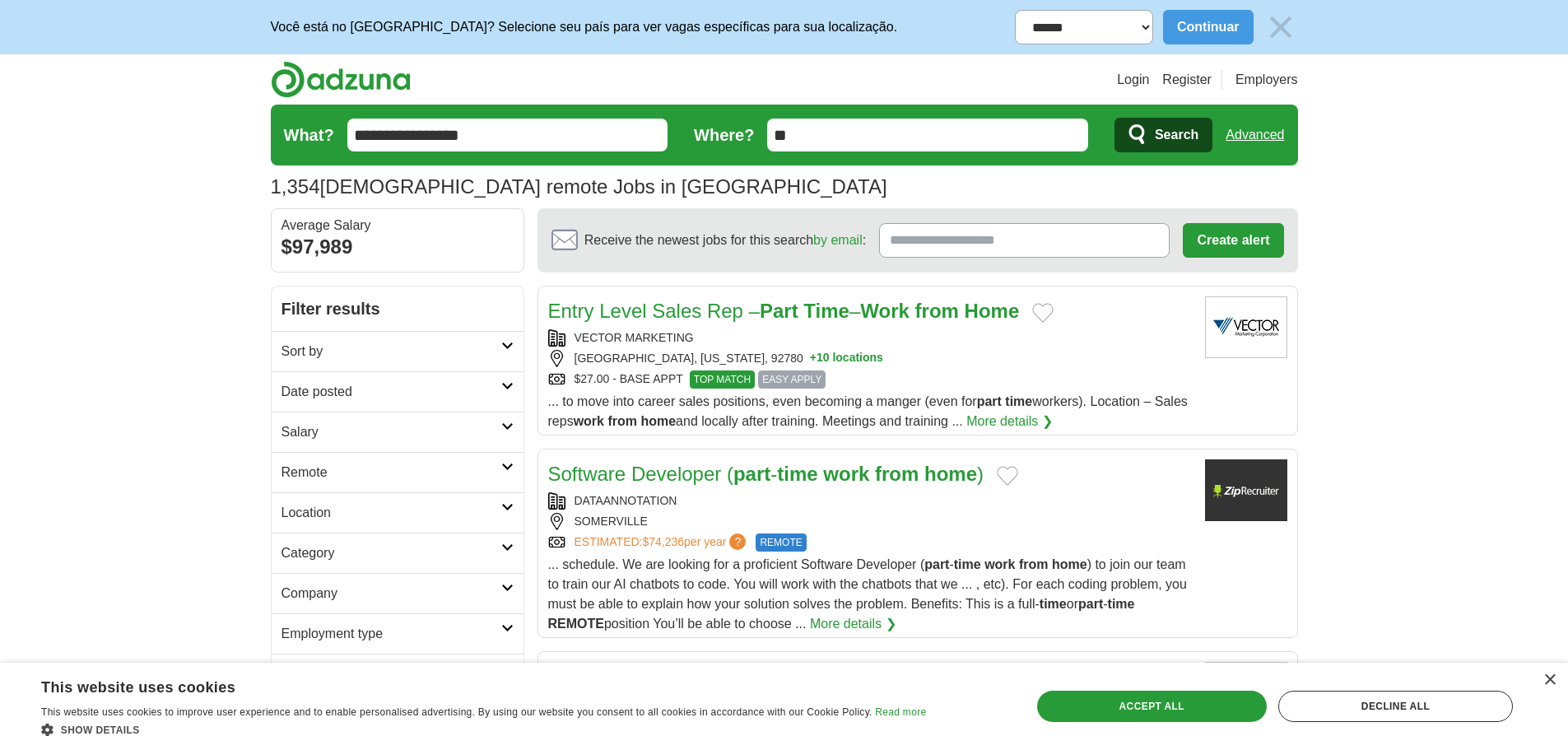
click at [1284, 121] on link "Advanced" at bounding box center [1255, 135] width 59 height 33
